Goal: Task Accomplishment & Management: Use online tool/utility

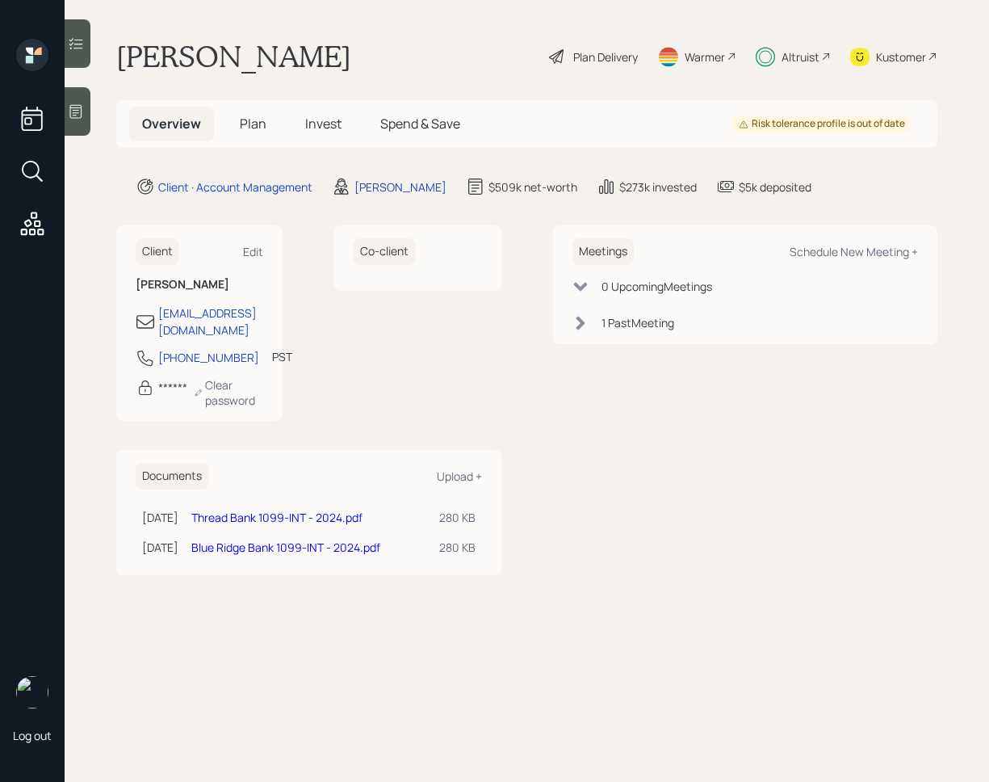
click at [83, 40] on icon at bounding box center [76, 44] width 16 height 16
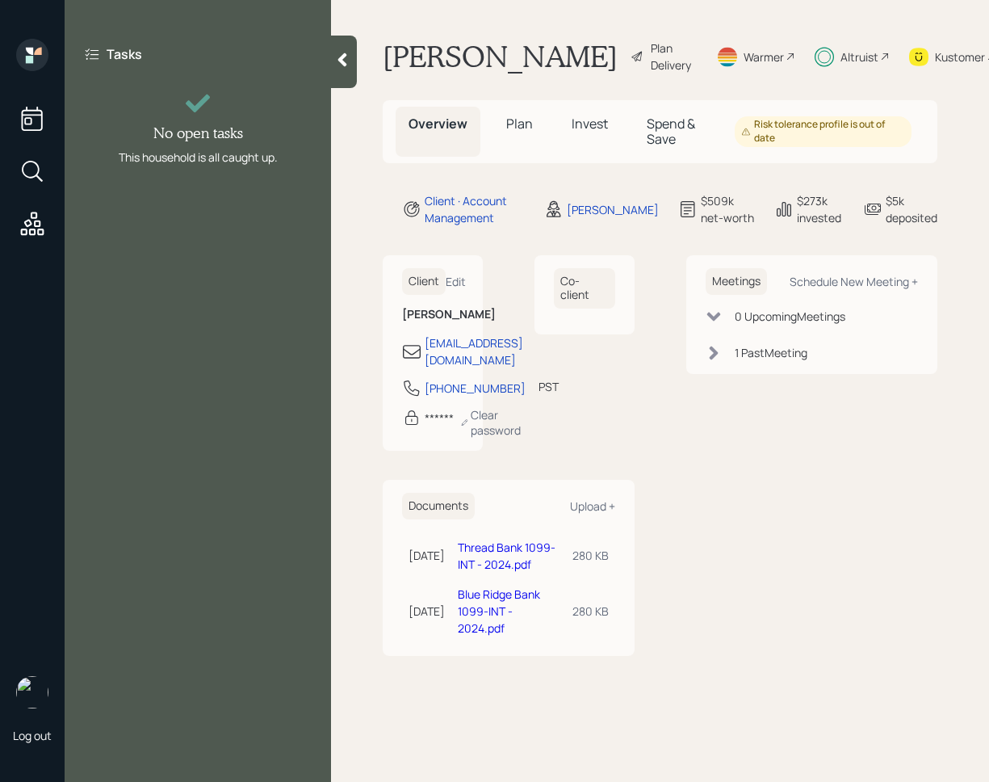
click at [350, 73] on div at bounding box center [344, 62] width 26 height 53
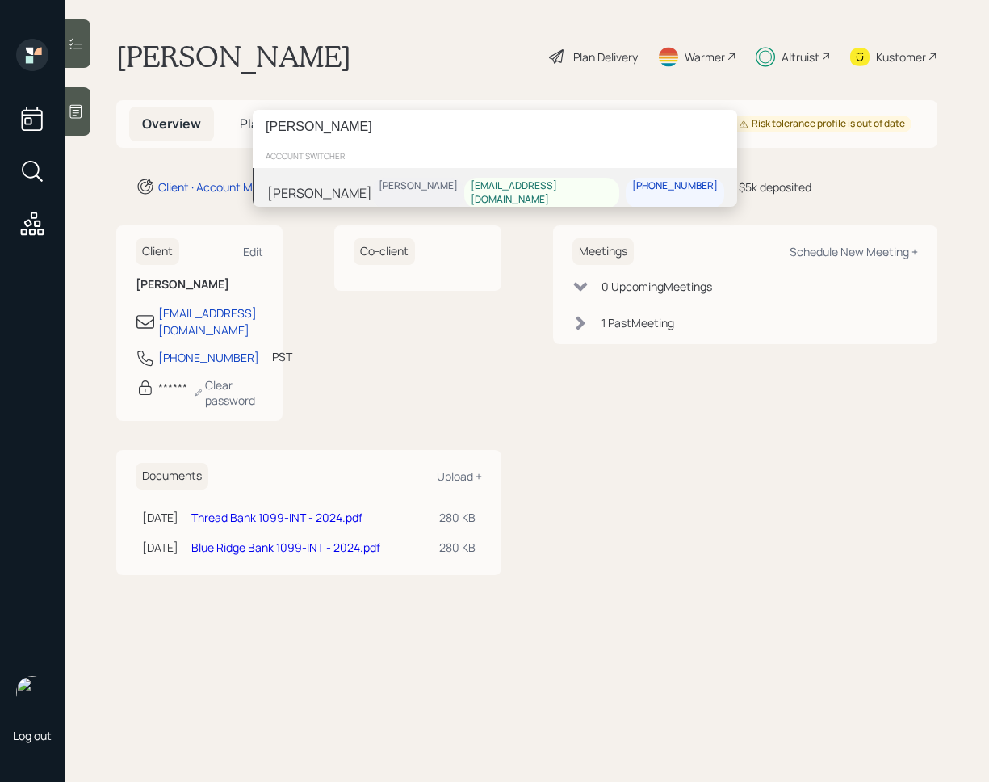
type input "[PERSON_NAME]"
click at [446, 189] on div "[PERSON_NAME]" at bounding box center [418, 186] width 79 height 14
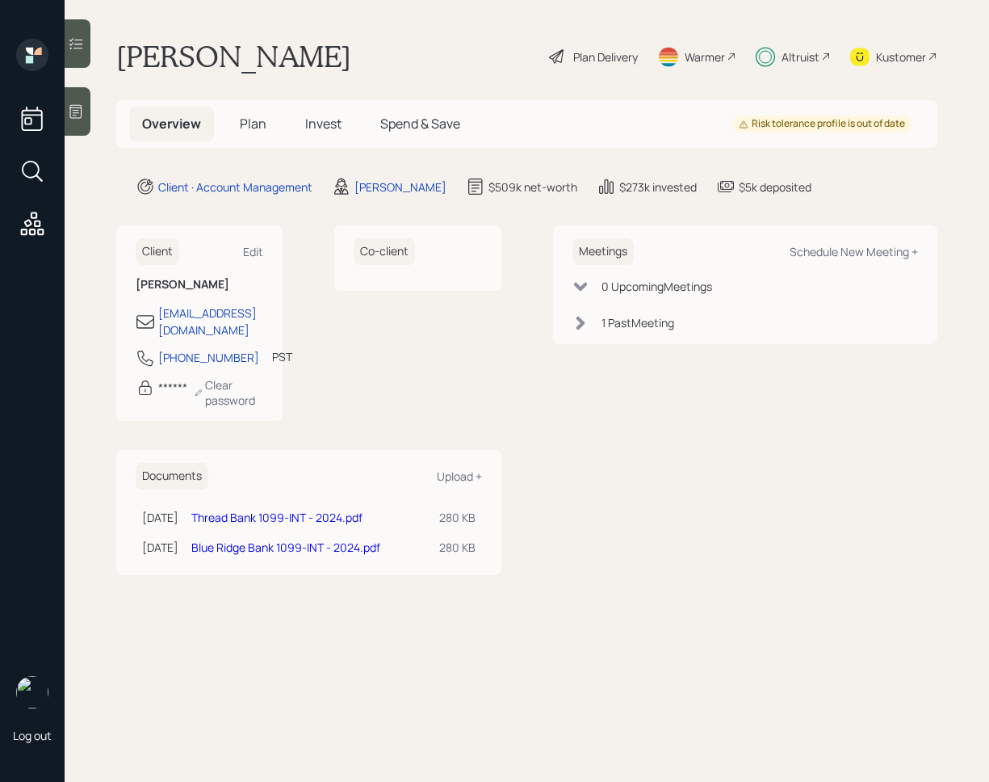
click at [82, 34] on div at bounding box center [78, 43] width 26 height 48
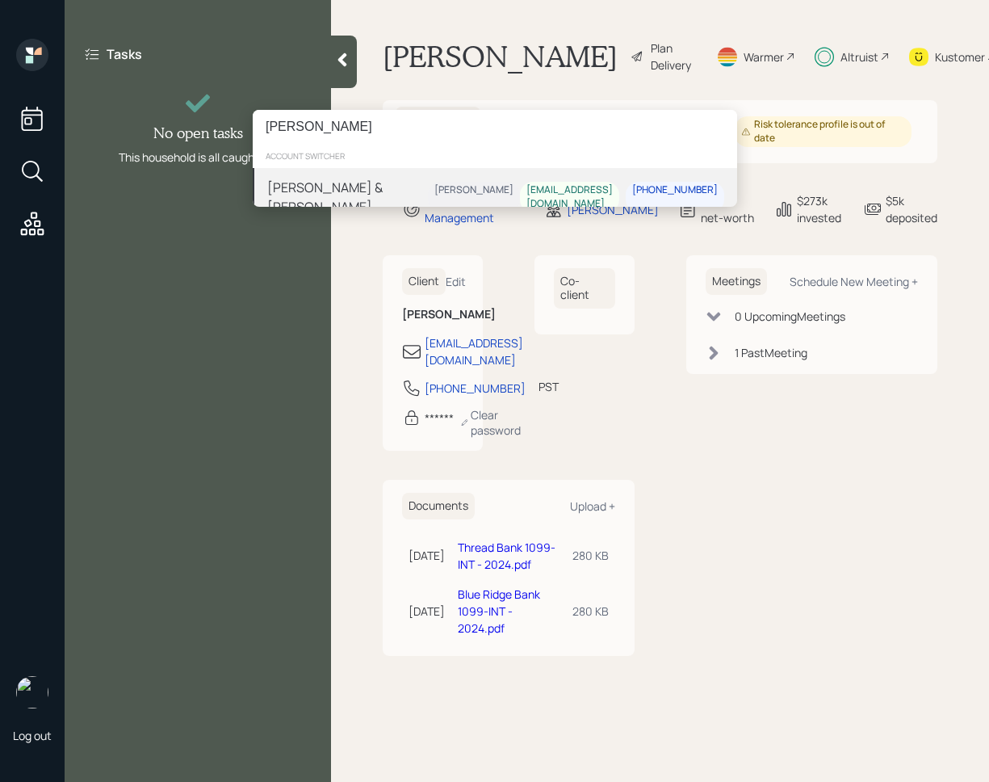
type input "[PERSON_NAME]"
click at [478, 194] on div "[PERSON_NAME]" at bounding box center [474, 197] width 92 height 31
